Goal: Navigation & Orientation: Understand site structure

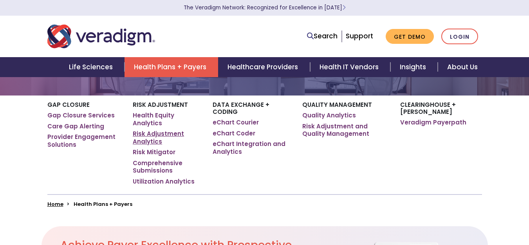
scroll to position [87, 0]
click at [356, 118] on link "Quality Analytics" at bounding box center [329, 115] width 54 height 8
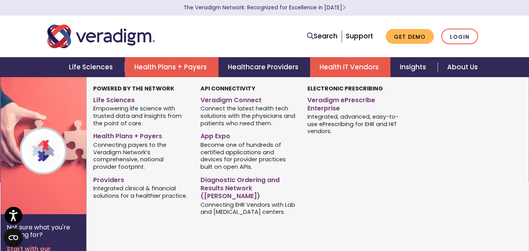
click at [347, 71] on link "Health IT Vendors" at bounding box center [350, 67] width 80 height 20
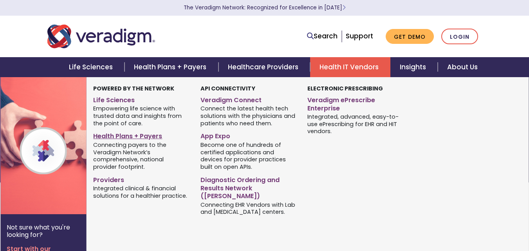
click at [143, 137] on link "Health Plans + Payers" at bounding box center [140, 134] width 95 height 11
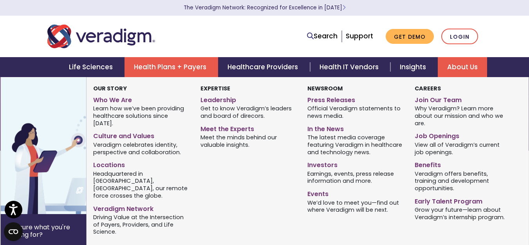
click at [454, 63] on link "About Us" at bounding box center [462, 67] width 49 height 20
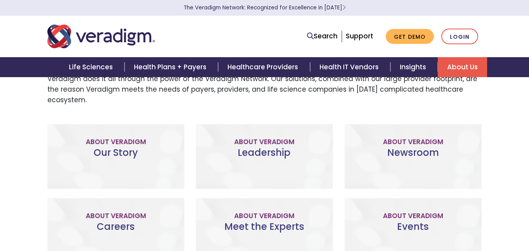
scroll to position [247, 0]
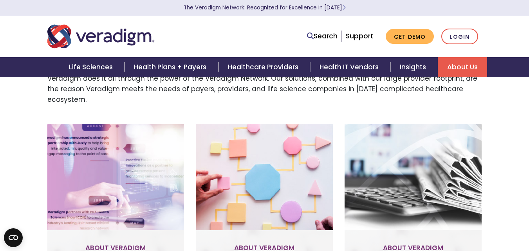
click at [129, 131] on div "Our Story Improve patient and provider access, help accelerate research, and un…" at bounding box center [115, 209] width 137 height 171
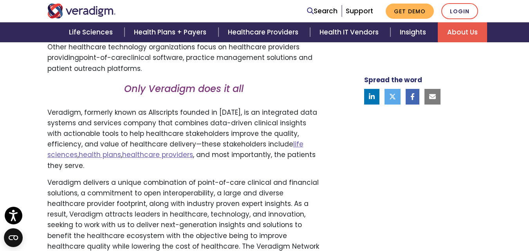
scroll to position [702, 0]
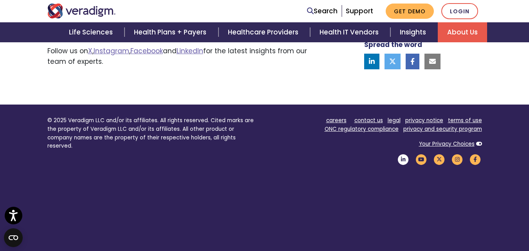
click at [405, 154] on icon "Veradigm LinkedIn Link" at bounding box center [403, 159] width 13 height 11
click at [457, 154] on icon "Veradigm Instagram Link" at bounding box center [457, 159] width 13 height 11
